Goal: Task Accomplishment & Management: Use online tool/utility

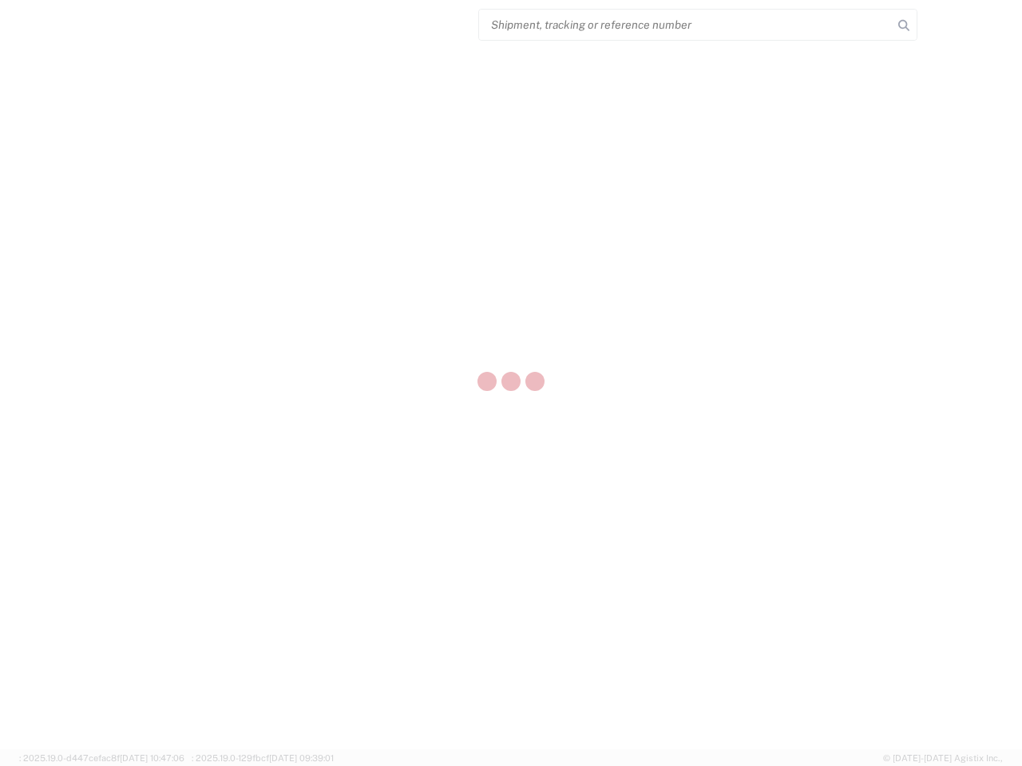
select select "US"
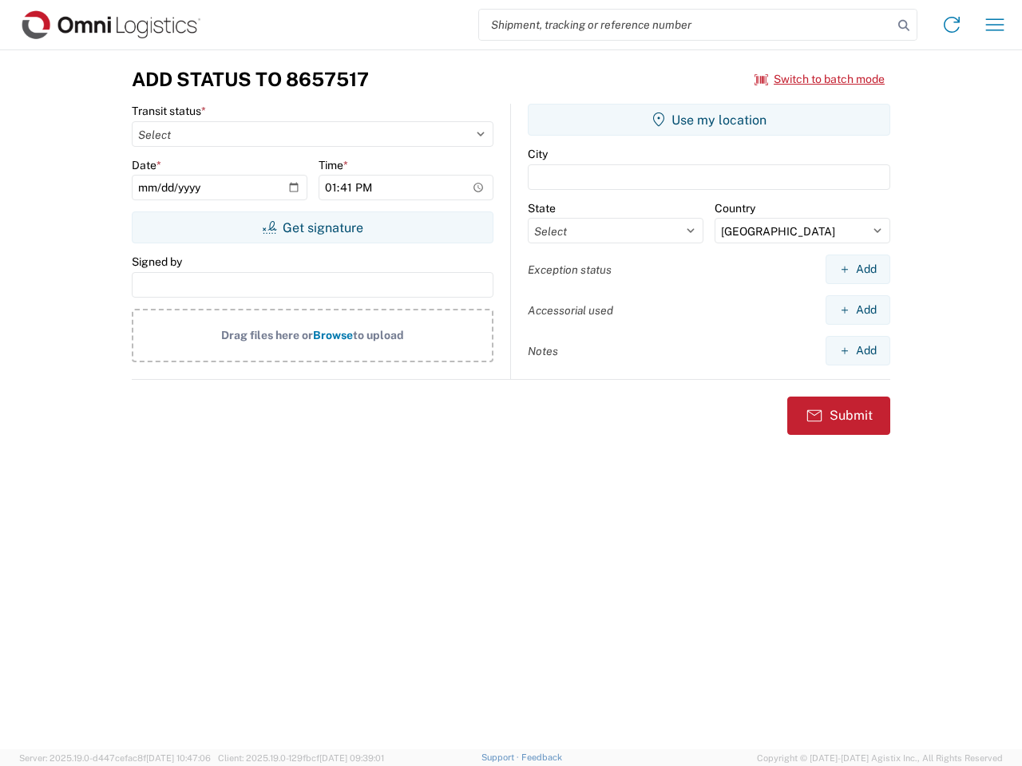
click at [686, 25] on input "search" at bounding box center [686, 25] width 414 height 30
click at [904, 26] on icon at bounding box center [904, 25] width 22 height 22
click at [952, 25] on icon at bounding box center [952, 25] width 26 height 26
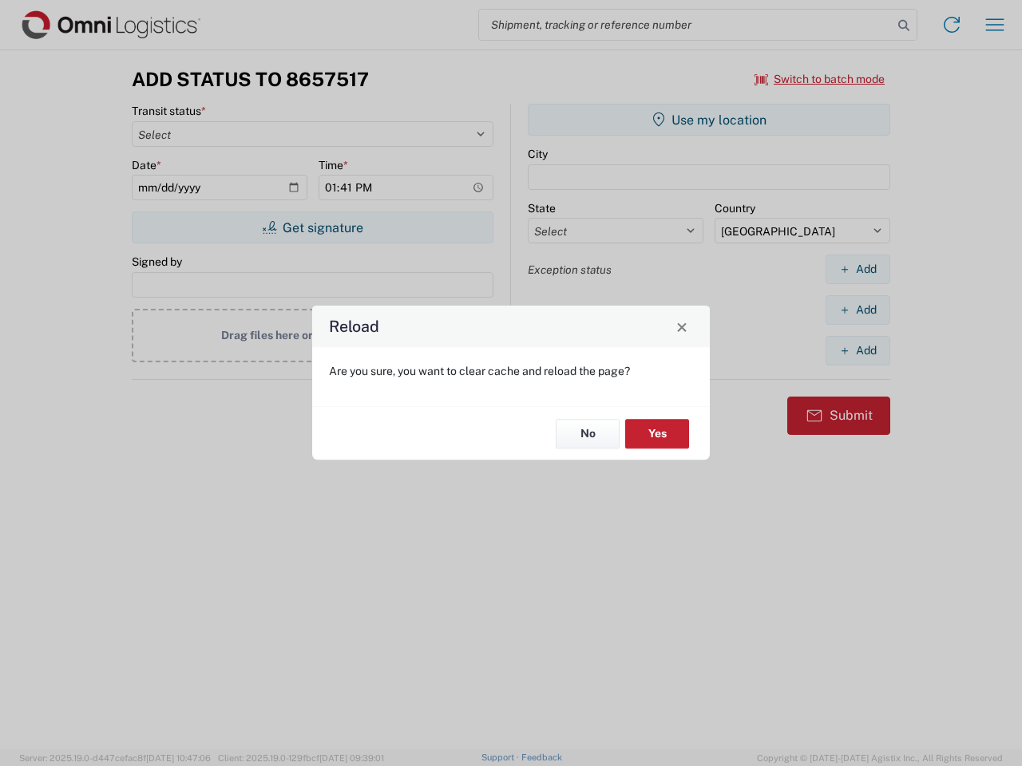
click at [820, 79] on div "Reload Are you sure, you want to clear cache and reload the page? No Yes" at bounding box center [511, 383] width 1022 height 766
click at [312, 228] on div "Reload Are you sure, you want to clear cache and reload the page? No Yes" at bounding box center [511, 383] width 1022 height 766
click at [709, 120] on div "Reload Are you sure, you want to clear cache and reload the page? No Yes" at bounding box center [511, 383] width 1022 height 766
click at [857, 269] on div "Reload Are you sure, you want to clear cache and reload the page? No Yes" at bounding box center [511, 383] width 1022 height 766
click at [857, 310] on div "Reload Are you sure, you want to clear cache and reload the page? No Yes" at bounding box center [511, 383] width 1022 height 766
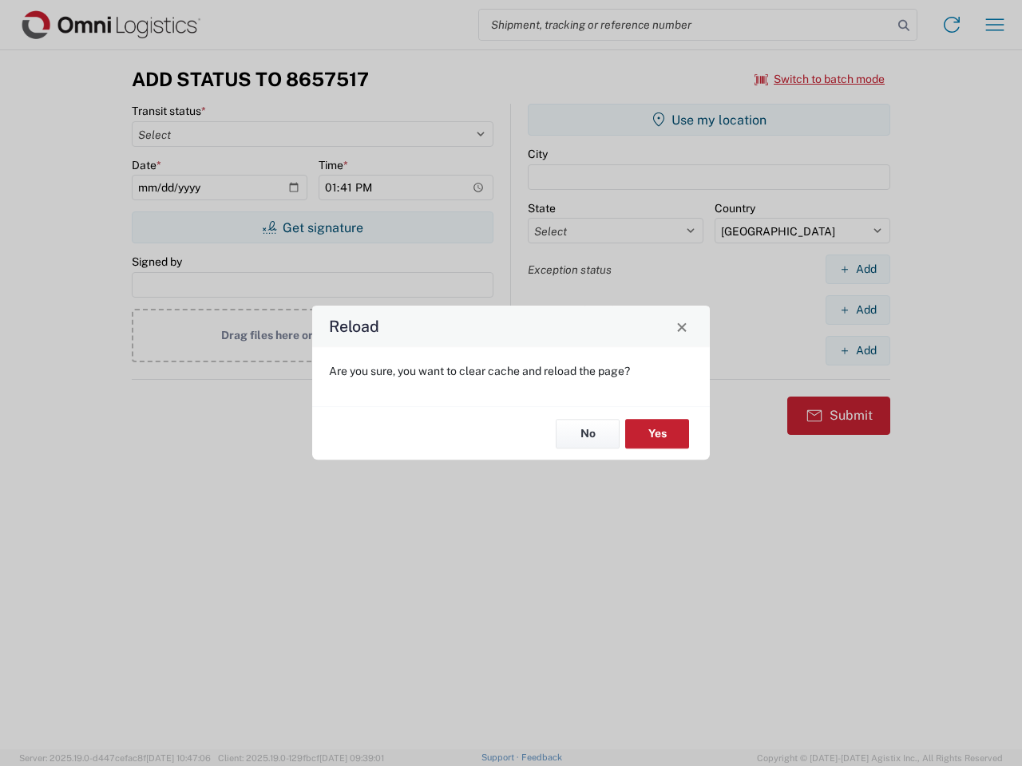
click at [857, 350] on div "Reload Are you sure, you want to clear cache and reload the page? No Yes" at bounding box center [511, 383] width 1022 height 766
